Goal: Transaction & Acquisition: Purchase product/service

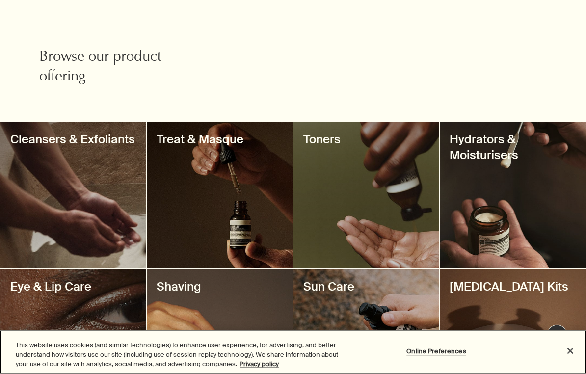
scroll to position [312, 0]
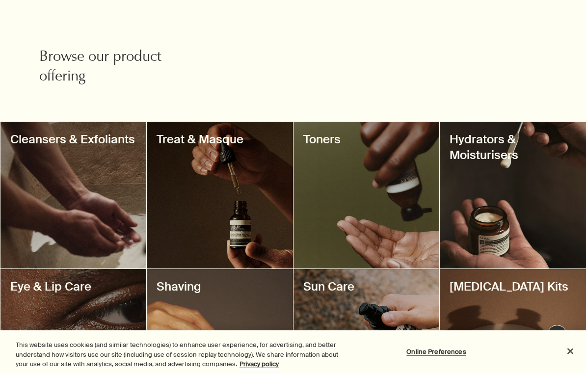
click at [94, 183] on div at bounding box center [73, 195] width 146 height 147
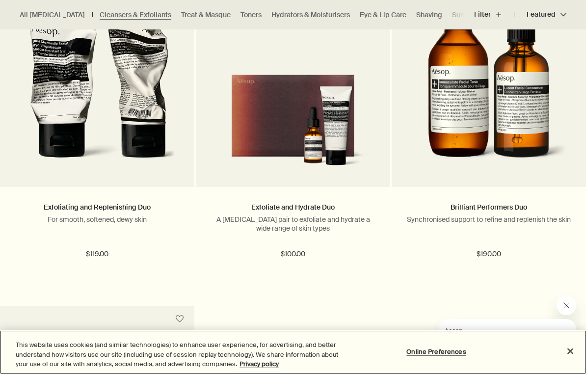
scroll to position [1780, 0]
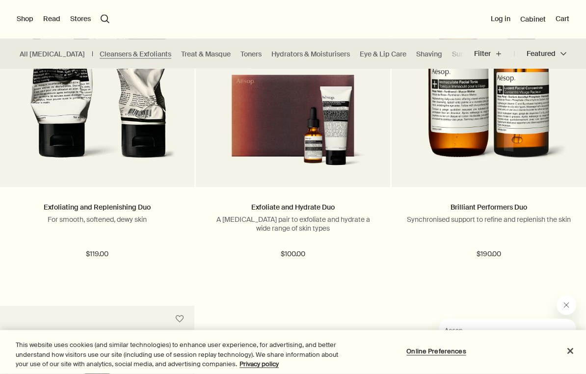
click at [136, 203] on link "Exfoliating and Replenishing Duo" at bounding box center [97, 207] width 107 height 9
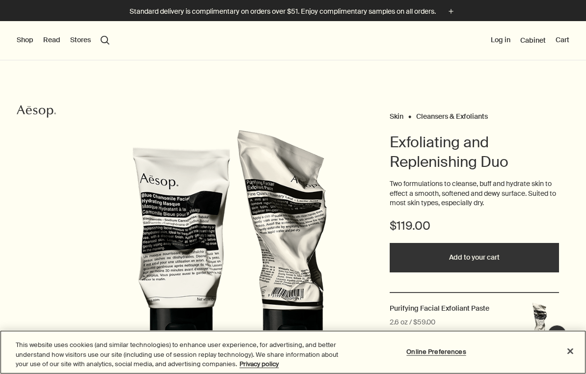
click at [572, 347] on button "Close" at bounding box center [571, 351] width 22 height 22
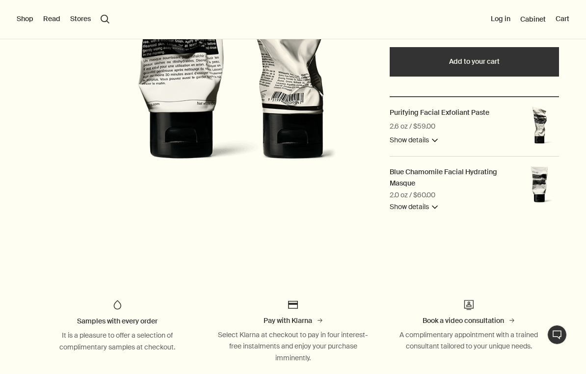
scroll to position [207, 0]
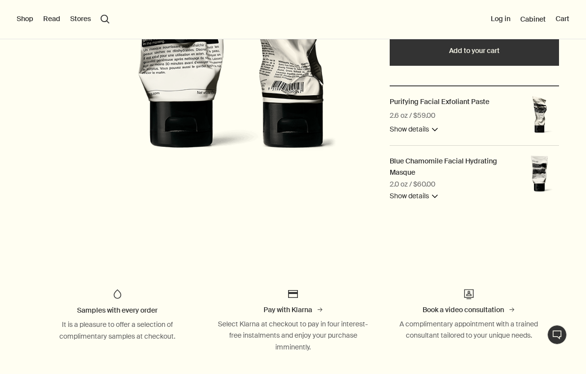
click at [438, 129] on button "Show details downArrow" at bounding box center [414, 130] width 48 height 12
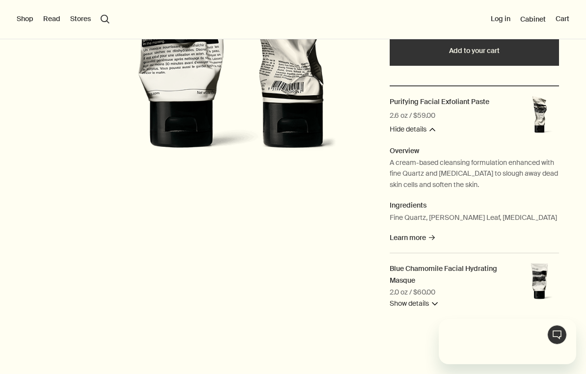
scroll to position [0, 0]
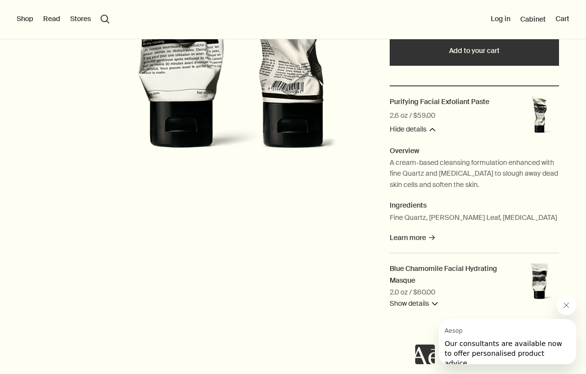
click at [432, 302] on div at bounding box center [496, 330] width 161 height 69
click at [430, 299] on div at bounding box center [496, 330] width 161 height 69
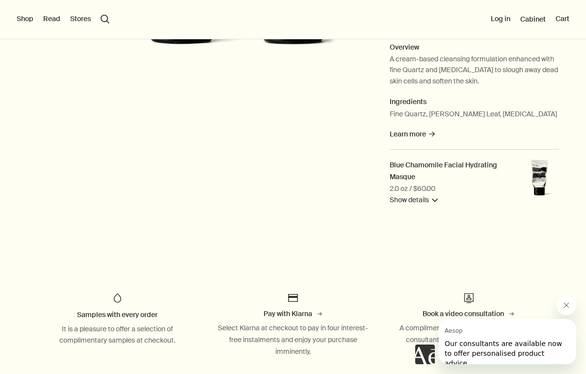
scroll to position [326, 0]
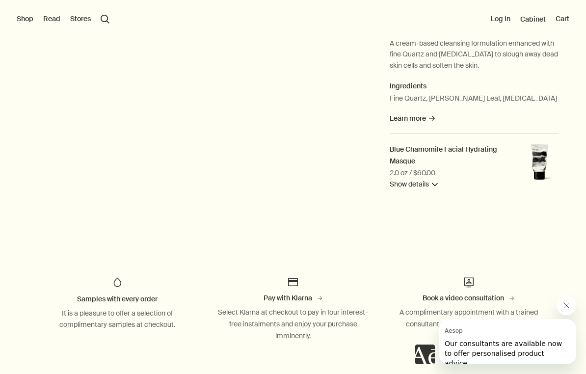
click at [417, 183] on button "Show details downArrow" at bounding box center [414, 185] width 48 height 12
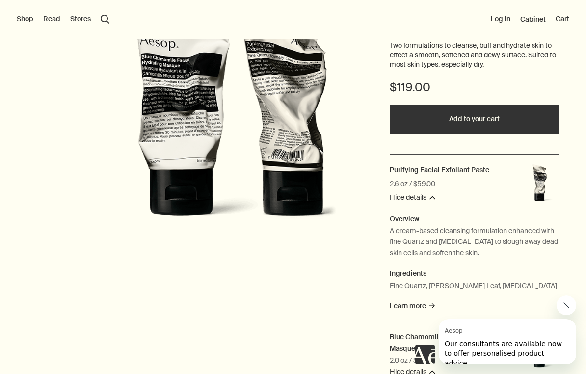
scroll to position [266, 0]
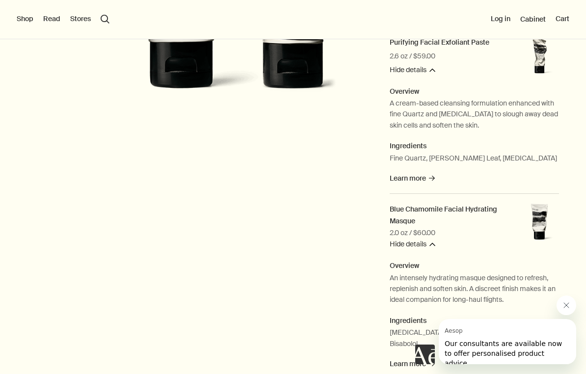
click at [419, 175] on span "Learn more rightArrow" at bounding box center [412, 178] width 45 height 9
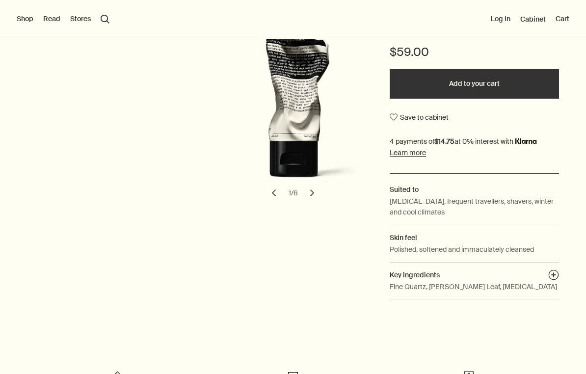
scroll to position [222, 0]
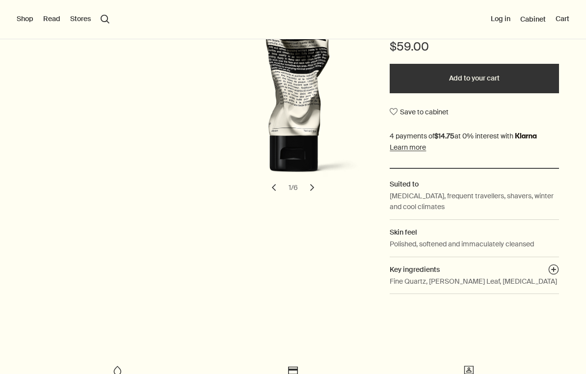
click at [556, 269] on button "plusAndCloseWithCircle" at bounding box center [554, 271] width 11 height 14
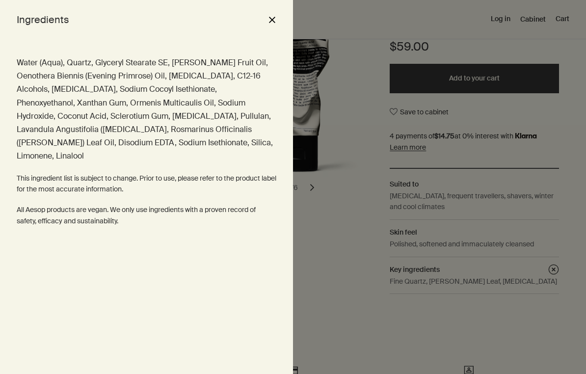
click at [288, 8] on div "Ingredients close" at bounding box center [146, 19] width 293 height 39
click at [276, 12] on button "close" at bounding box center [272, 19] width 12 height 17
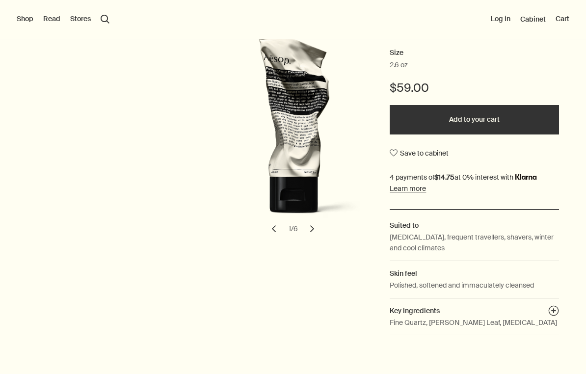
scroll to position [155, 0]
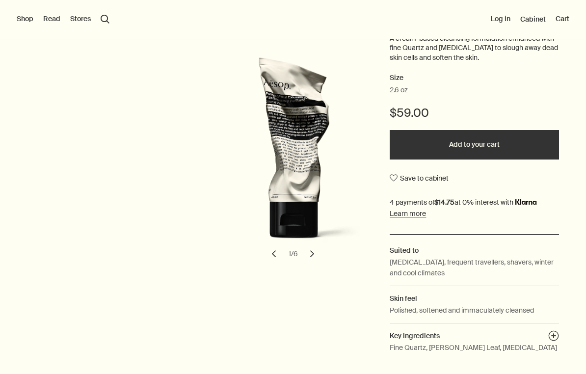
click at [312, 249] on button "chevron" at bounding box center [313, 254] width 22 height 22
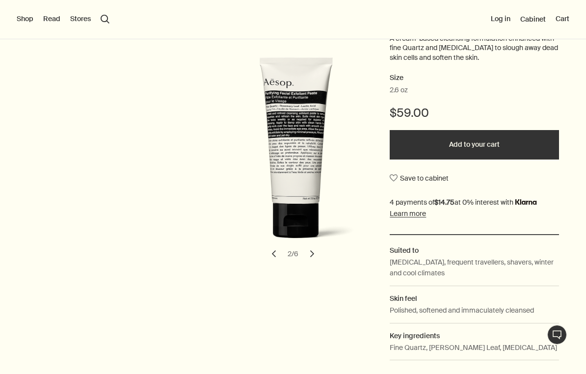
click at [315, 162] on img "Purifying Facial Exfoliant Paste" at bounding box center [307, 154] width 169 height 195
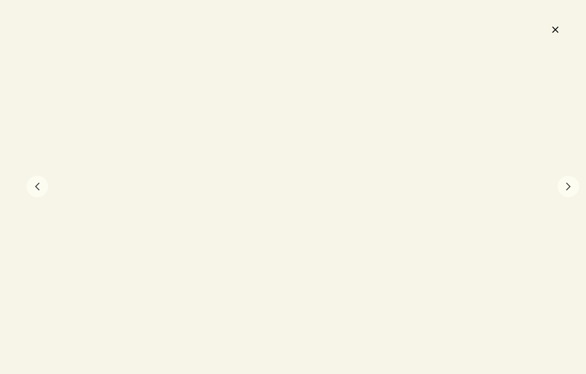
click at [566, 187] on button "chevron" at bounding box center [569, 187] width 22 height 22
click at [569, 186] on button "chevron" at bounding box center [569, 187] width 22 height 22
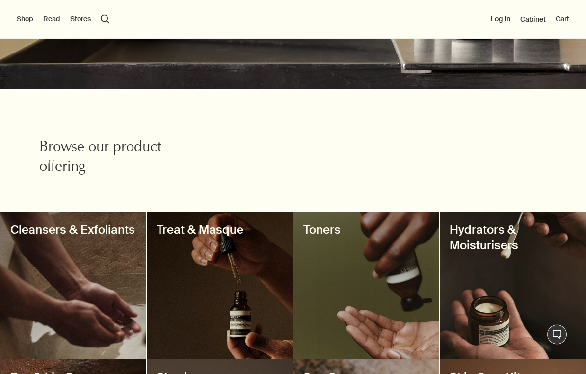
scroll to position [222, 0]
click at [83, 291] on div at bounding box center [73, 285] width 146 height 147
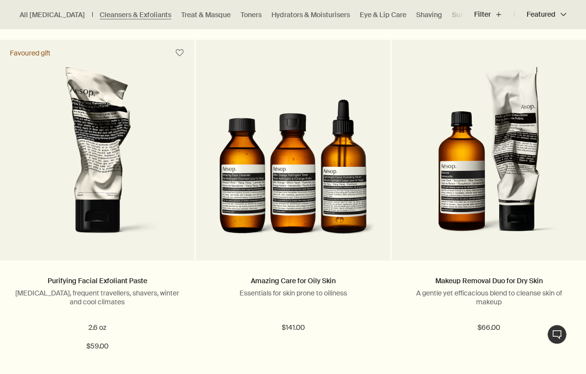
scroll to position [1348, 0]
click at [110, 149] on img at bounding box center [97, 156] width 156 height 180
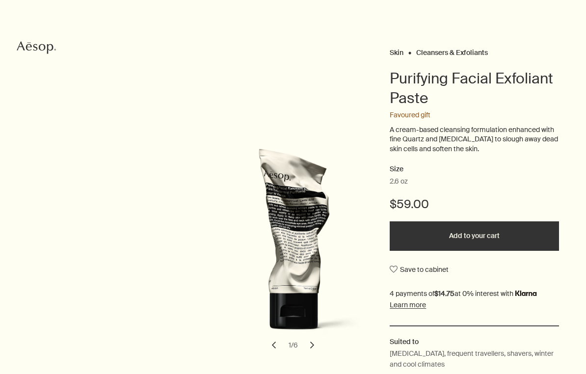
scroll to position [83, 0]
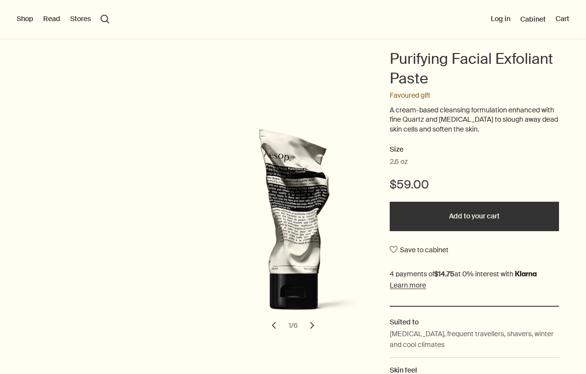
click at [305, 212] on img "Purifying Facial Exfoliant Paste" at bounding box center [307, 226] width 169 height 195
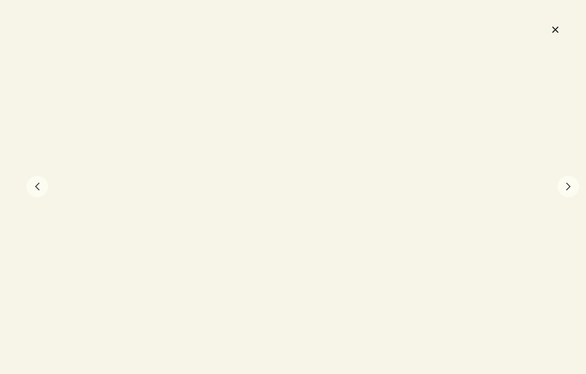
click at [566, 186] on button "chevron" at bounding box center [569, 187] width 22 height 22
